Goal: Check status: Check status

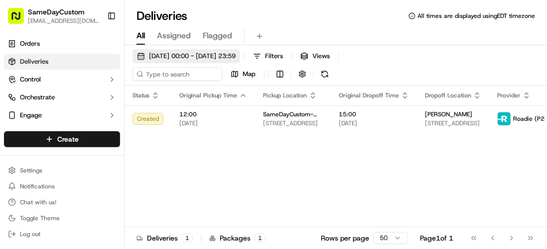
click at [203, 54] on span "[DATE] 00:00 - [DATE] 23:59" at bounding box center [192, 56] width 87 height 9
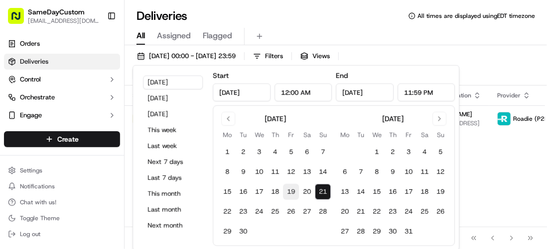
click at [286, 190] on button "19" at bounding box center [291, 192] width 16 height 16
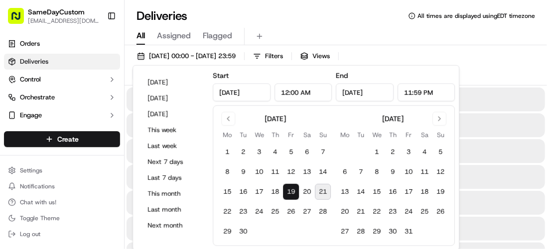
type input "[DATE]"
click at [306, 22] on div "Deliveries All times are displayed using EDT timezone" at bounding box center [335, 16] width 422 height 16
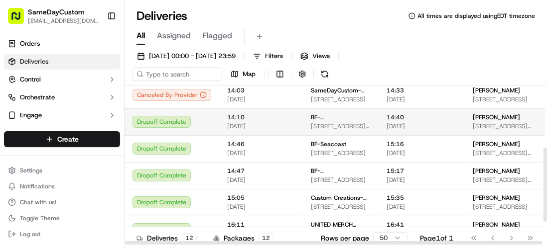
scroll to position [132, 0]
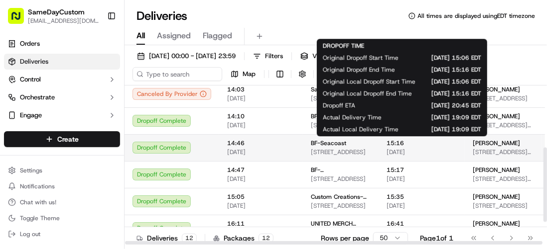
click at [439, 144] on span "15:16" at bounding box center [421, 143] width 70 height 8
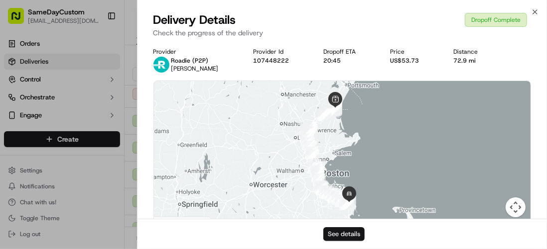
click at [360, 236] on button "See details" at bounding box center [343, 235] width 41 height 14
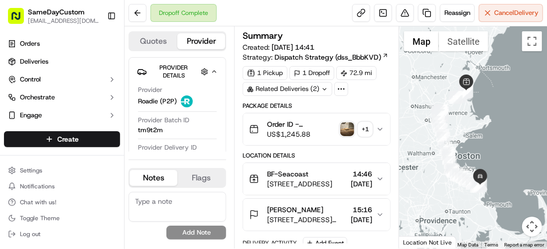
click at [379, 128] on icon "button" at bounding box center [380, 129] width 8 height 8
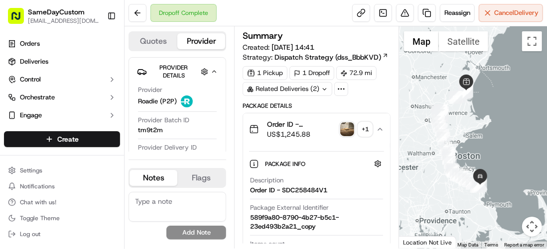
click at [361, 129] on div "+ 1" at bounding box center [365, 129] width 14 height 14
